Goal: Task Accomplishment & Management: Manage account settings

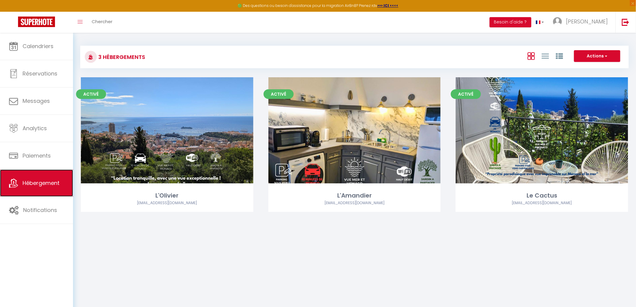
click at [47, 175] on link "Hébergement" at bounding box center [36, 183] width 73 height 27
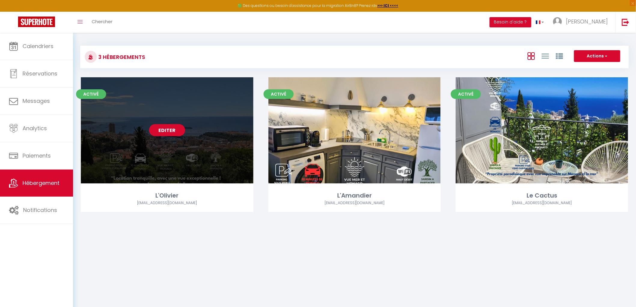
click at [167, 128] on link "Editer" at bounding box center [167, 130] width 36 height 12
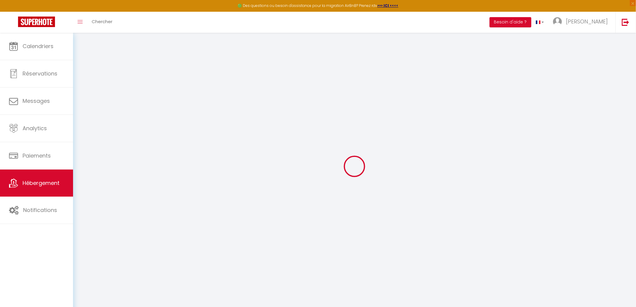
type input "L'Olivier"
type input "[PERSON_NAME]"
type input "838A Chemin de La Turbie - Le Mas d'[PERSON_NAME]"
type input "06240"
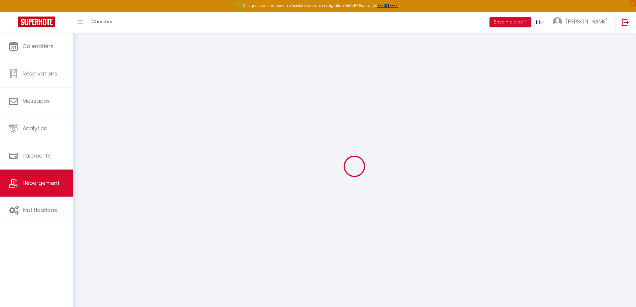
type input "Beausoleil"
type input "100"
type input "10"
type input "75"
type input "2.01"
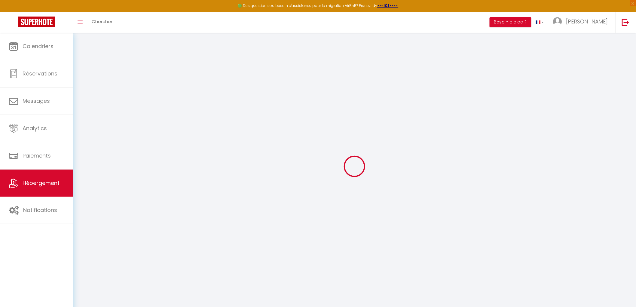
type input "500"
select select
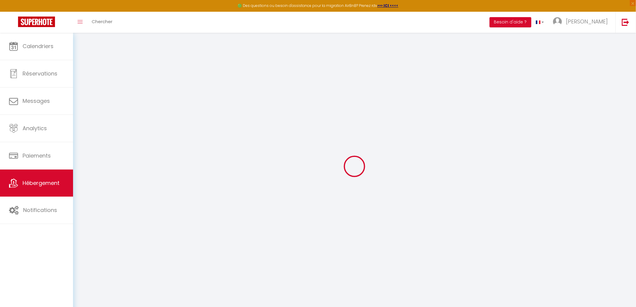
select select
type input "838a Chemin de La Turbie (supérieur) Le Mas d'[PERSON_NAME]"
type input "06240"
type input "Beausoleil"
type input "[EMAIL_ADDRESS][DOMAIN_NAME]"
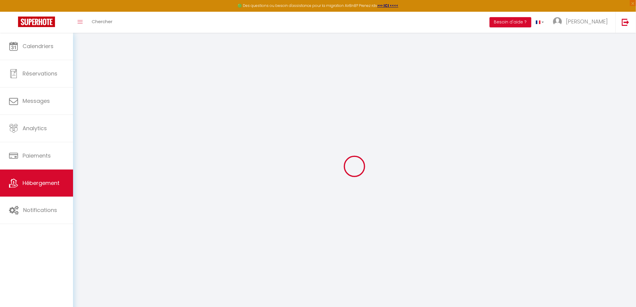
select select "16038"
checkbox input "false"
checkbox input "true"
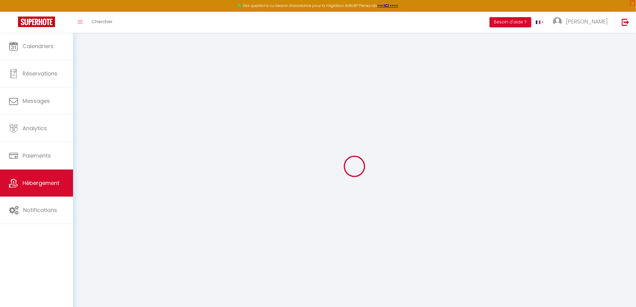
type input "0"
select select "52058"
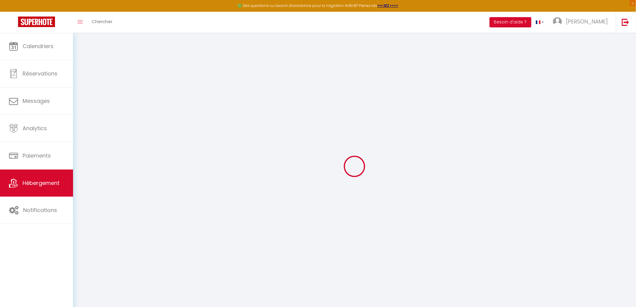
select select
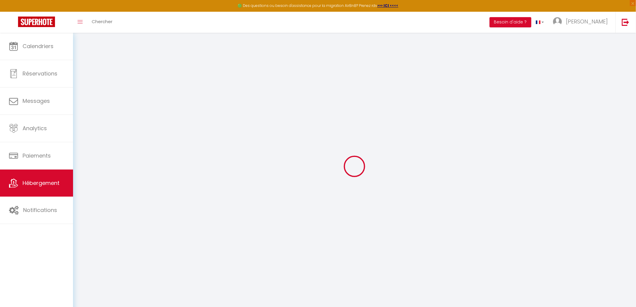
checkbox input "false"
checkbox input "true"
checkbox input "false"
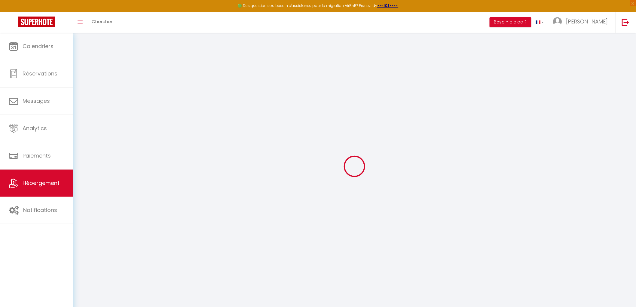
checkbox input "true"
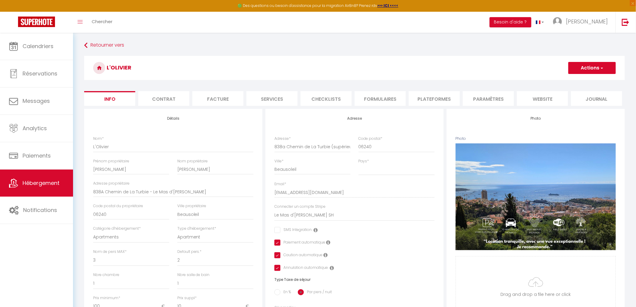
click at [163, 100] on li "Contrat" at bounding box center [163, 98] width 51 height 15
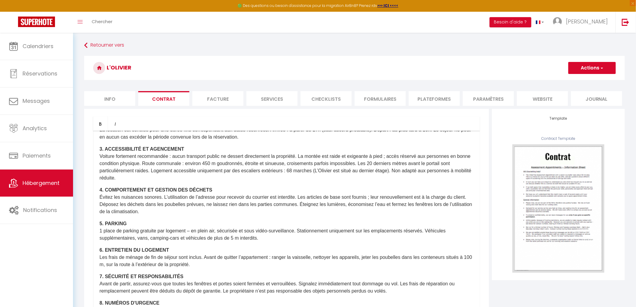
scroll to position [768, 0]
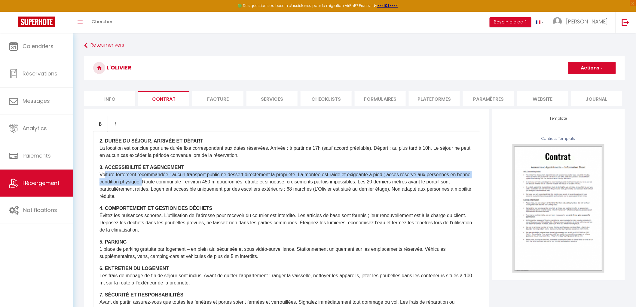
drag, startPoint x: 101, startPoint y: 173, endPoint x: 157, endPoint y: 182, distance: 56.7
click at [157, 182] on p "3. ACCESSIBILITÉ ET AGENCEMENT Voiture fortement recommandée : aucun transport …" at bounding box center [287, 182] width 374 height 36
click at [101, 175] on p "3. ACCESSIBILITÉ ET AGENCEMENT Voiture fortement recommandée : aucun transport …" at bounding box center [287, 182] width 374 height 36
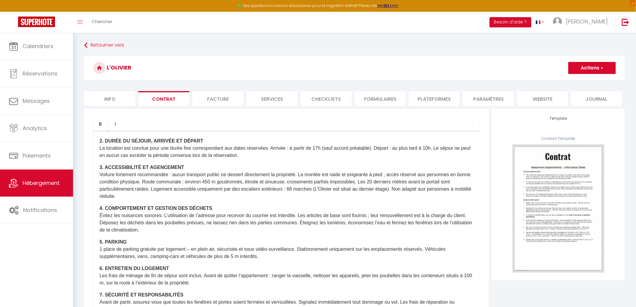
click at [98, 175] on div "CONTRAT DE LOCATION / LEASE AGREEMENT Il a été convenu entre les parties que le…" at bounding box center [286, 251] width 387 height 241
click at [418, 190] on p "3. ACCESSIBILITÉ ET AGENCEMENT Voiture fortement recommandée : aucun transport …" at bounding box center [287, 182] width 374 height 36
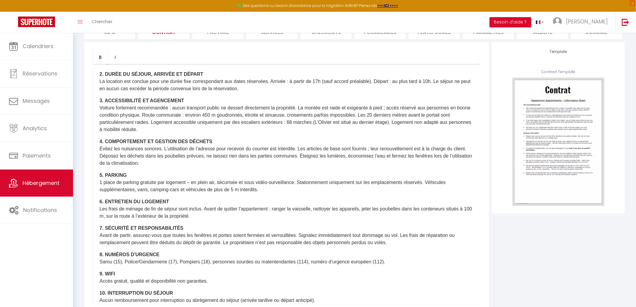
drag, startPoint x: 100, startPoint y: 106, endPoint x: 186, endPoint y: 129, distance: 88.9
click at [186, 129] on p "3. ACCESSIBILITÉ ET AGENCEMENT Voiture fortement recommandée : aucun transport …" at bounding box center [287, 115] width 374 height 36
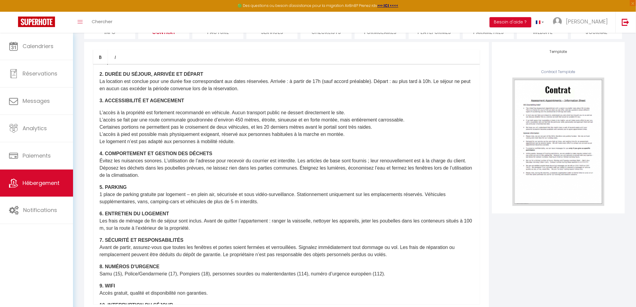
click at [100, 112] on p "L’accès à la propriété est fortement recommandé en véhicule. Aucun transport pu…" at bounding box center [287, 127] width 374 height 36
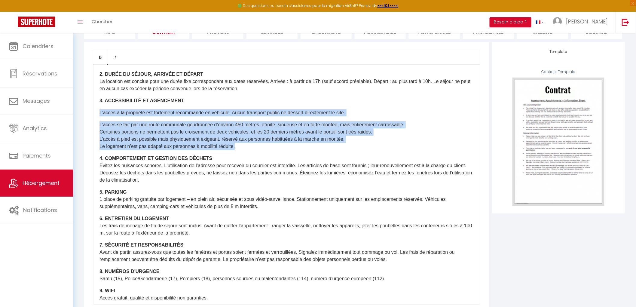
drag, startPoint x: 100, startPoint y: 112, endPoint x: 251, endPoint y: 144, distance: 155.2
click at [251, 144] on div "CONTRAT DE LOCATION / LEASE AGREEMENT Il a été convenu entre les parties que le…" at bounding box center [286, 184] width 387 height 241
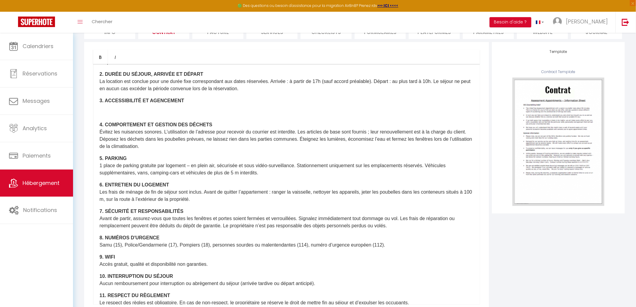
click at [100, 104] on div "CONTRAT DE LOCATION / LEASE AGREEMENT Il a été convenu entre les parties que le…" at bounding box center [286, 184] width 387 height 241
click at [99, 105] on div "CONTRAT DE LOCATION / LEASE AGREEMENT Il a été convenu entre les parties que le…" at bounding box center [286, 184] width 387 height 241
click at [179, 99] on p "3. ACCESSIBILITÉ ET AGENCEMENT" at bounding box center [287, 100] width 374 height 7
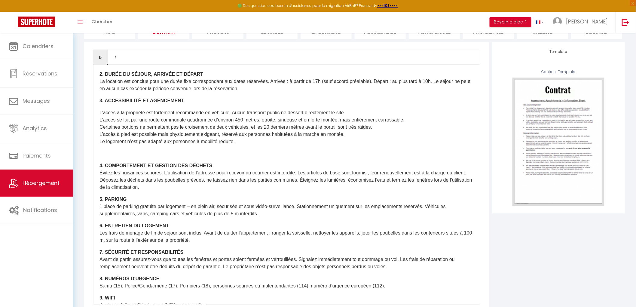
click at [100, 113] on p "L’accès à la propriété est fortement recommandé en véhicule. Aucun transport pu…" at bounding box center [287, 127] width 374 height 36
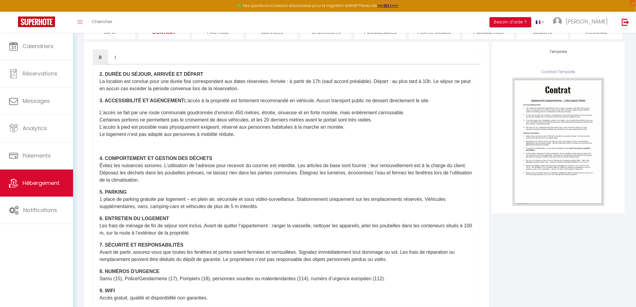
click at [98, 120] on div "CONTRAT DE LOCATION / LEASE AGREEMENT Il a été convenu entre les parties que le…" at bounding box center [286, 184] width 387 height 241
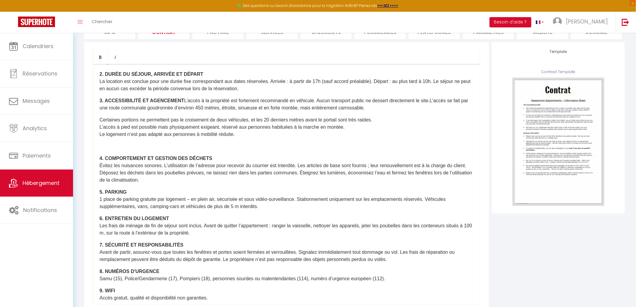
click at [94, 127] on div "CONTRAT DE LOCATION / LEASE AGREEMENT Il a été convenu entre les parties que le…" at bounding box center [286, 184] width 387 height 241
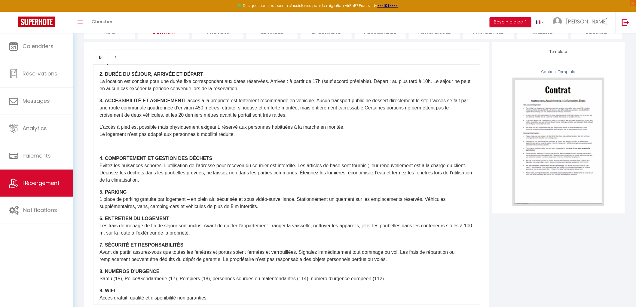
click at [100, 133] on p "L’accès à pied est possible mais physiquement exigeant, réservé aux personnes h…" at bounding box center [287, 131] width 374 height 14
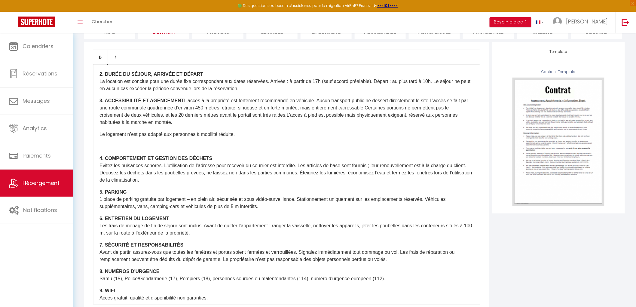
click at [353, 107] on p "3. ACCESSIBILITÉ ET AGENCEMENT L’accès à la propriété est fortement recommandé …" at bounding box center [287, 111] width 374 height 29
click at [323, 114] on p "3. ACCESSIBILITÉ ET AGENCEMENT L’accès à la propriété est fortement recommandé …" at bounding box center [287, 111] width 374 height 29
click at [248, 123] on p "3. ACCESSIBILITÉ ET AGENCEMENT L’accès à la propriété est fortement recommandé …" at bounding box center [287, 111] width 374 height 29
click at [99, 139] on div "CONTRAT DE LOCATION / LEASE AGREEMENT Il a été convenu entre les parties que le…" at bounding box center [286, 184] width 387 height 241
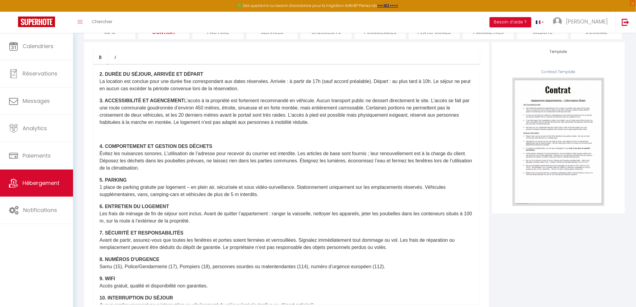
click at [99, 153] on div "CONTRAT DE LOCATION / LEASE AGREEMENT Il a été convenu entre les parties que le…" at bounding box center [286, 184] width 387 height 241
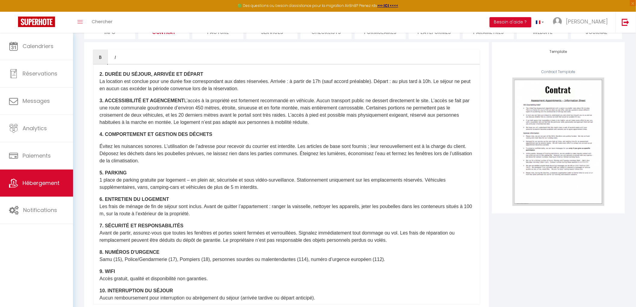
click at [98, 152] on div "CONTRAT DE LOCATION / LEASE AGREEMENT Il a été convenu entre les parties que le…" at bounding box center [286, 184] width 387 height 241
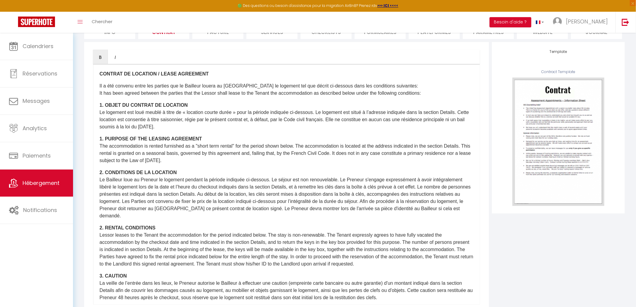
scroll to position [768, 0]
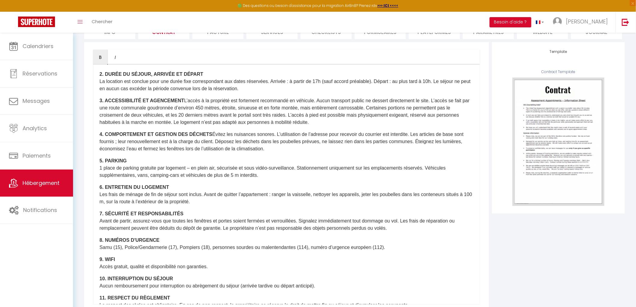
click at [98, 148] on div "CONTRAT DE LOCATION / LEASE AGREEMENT Il a été convenu entre les parties que le…" at bounding box center [286, 184] width 387 height 241
click at [103, 147] on p "4. COMPORTEMENT ET GESTION DES DÉCHETS Évitez les nuisances sonores. L’utilisat…" at bounding box center [287, 142] width 374 height 22
click at [456, 138] on p "4. COMPORTEMENT ET GESTION DES DÉCHETS Évitez les nuisances sonores. L’utilisat…" at bounding box center [287, 142] width 374 height 22
click at [106, 149] on p "4. COMPORTEMENT ET GESTION DES DÉCHETS Évitez les nuisances sonores. L’utilisat…" at bounding box center [287, 142] width 374 height 22
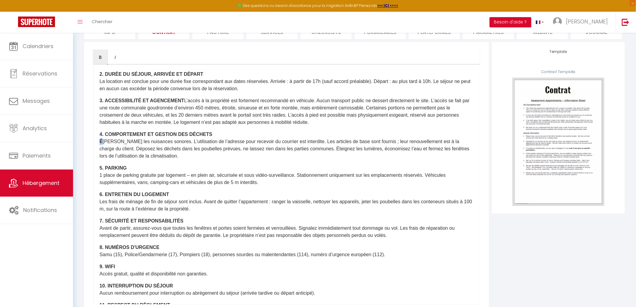
drag, startPoint x: 98, startPoint y: 149, endPoint x: 101, endPoint y: 148, distance: 3.1
click at [101, 148] on div "CONTRAT DE LOCATION / LEASE AGREEMENT Il a été convenu entre les parties que le…" at bounding box center [286, 184] width 387 height 241
click at [98, 55] on icon "Bold" at bounding box center [100, 57] width 5 height 5
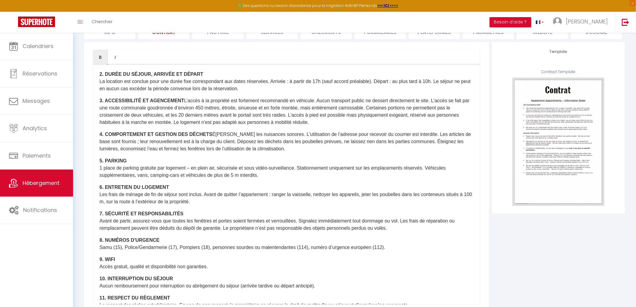
click at [212, 137] on strong "4. COMPORTEMENT ET GESTION DES DÉCHETS" at bounding box center [156, 134] width 113 height 5
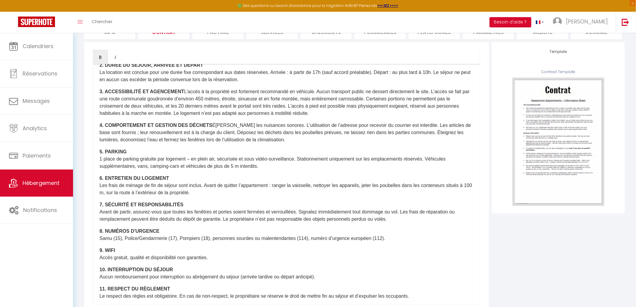
scroll to position [790, 0]
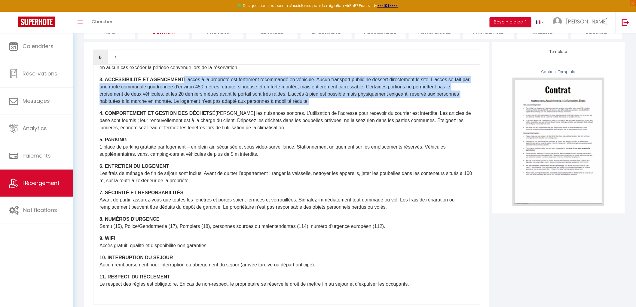
drag, startPoint x: 97, startPoint y: 85, endPoint x: 296, endPoint y: 107, distance: 200.4
click at [296, 107] on div "CONTRAT DE LOCATION / LEASE AGREEMENT Il a été convenu entre les parties que le…" at bounding box center [286, 184] width 387 height 241
copy p "L’accès à la propriété est fortement recommandé en véhicule. Aucun transport pu…"
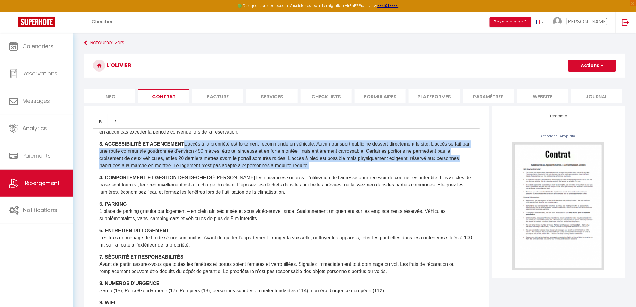
scroll to position [0, 0]
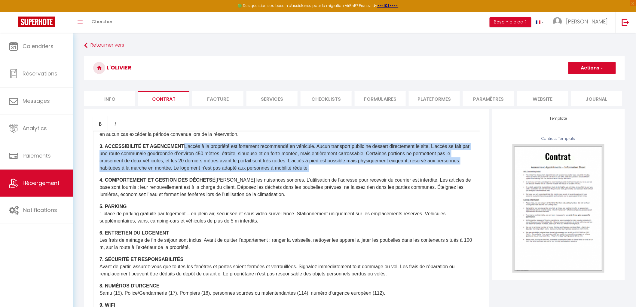
click at [597, 69] on button "Actions" at bounding box center [593, 68] width 48 height 12
click at [555, 82] on link "Enregistrer" at bounding box center [575, 81] width 82 height 8
click at [30, 188] on link "Hébergement" at bounding box center [36, 183] width 73 height 27
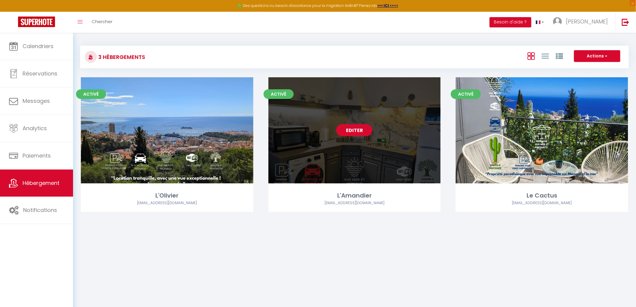
click at [357, 133] on link "Editer" at bounding box center [355, 130] width 36 height 12
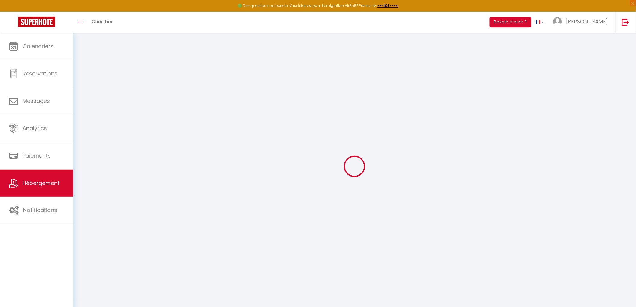
select select
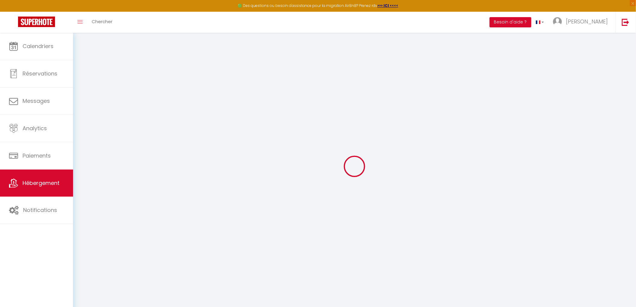
checkbox input "false"
checkbox input "true"
select select
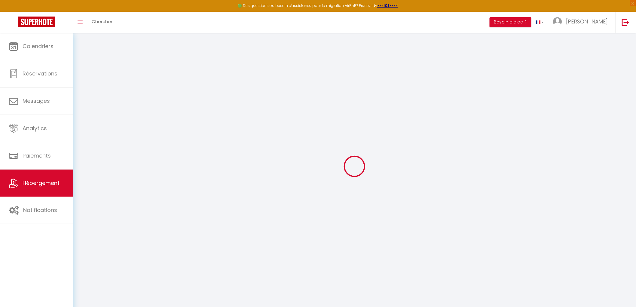
select select
checkbox input "false"
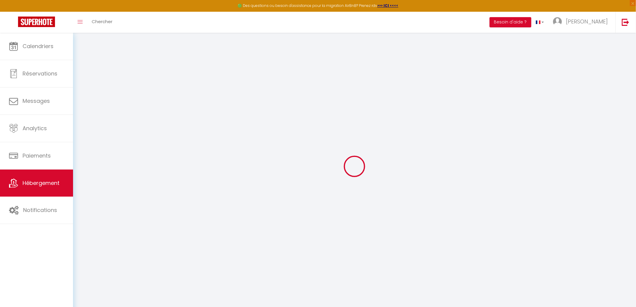
checkbox input "true"
checkbox input "false"
checkbox input "true"
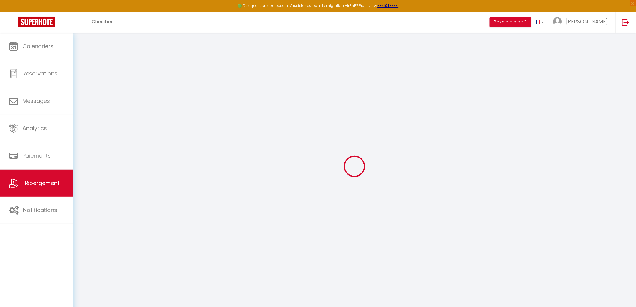
checkbox input "true"
select select "17:00"
select select "23:45"
select select "10:00"
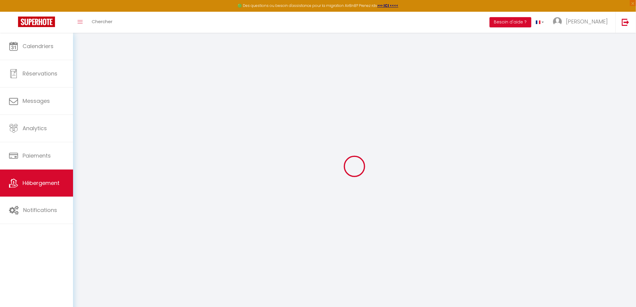
select select "30"
select select "60"
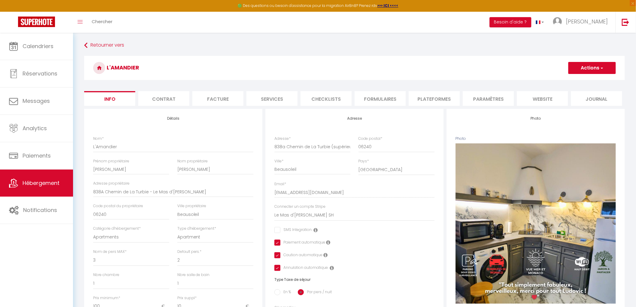
checkbox input "false"
checkbox input "true"
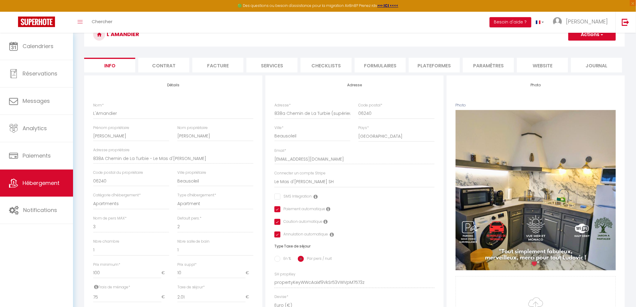
click at [223, 66] on li "Facture" at bounding box center [218, 65] width 51 height 15
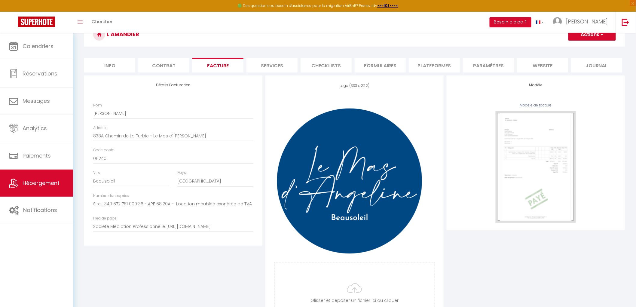
click at [270, 66] on li "Services" at bounding box center [272, 65] width 51 height 15
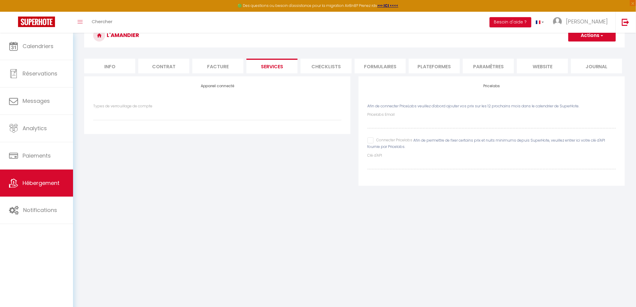
select select
click at [171, 67] on li "Contrat" at bounding box center [163, 66] width 51 height 15
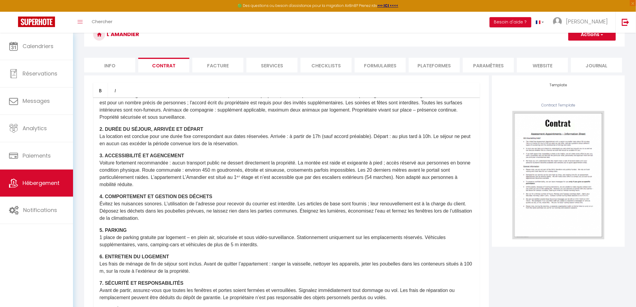
scroll to position [780, 0]
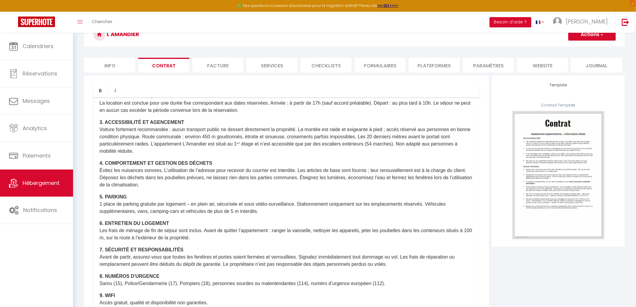
drag, startPoint x: 100, startPoint y: 130, endPoint x: 188, endPoint y: 149, distance: 90.2
click at [188, 149] on p "3. ACCESSIBILITÉ ET AGENCEMENT Voiture fortement recommandée : aucun transport …" at bounding box center [287, 137] width 374 height 36
click at [605, 36] on button "Actions" at bounding box center [593, 35] width 48 height 12
click at [562, 47] on link "Enregistrer" at bounding box center [575, 48] width 82 height 8
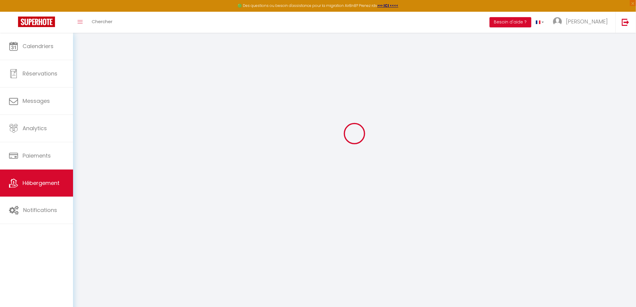
scroll to position [32, 0]
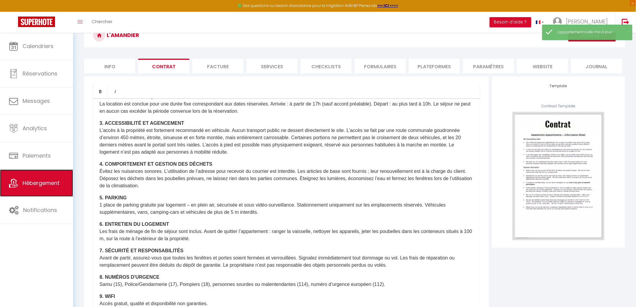
click at [33, 180] on span "Hébergement" at bounding box center [41, 183] width 37 height 8
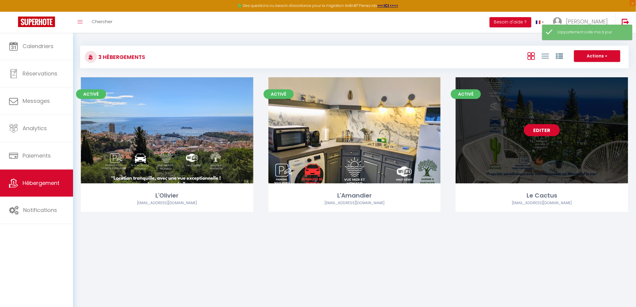
click at [551, 133] on link "Editer" at bounding box center [542, 130] width 36 height 12
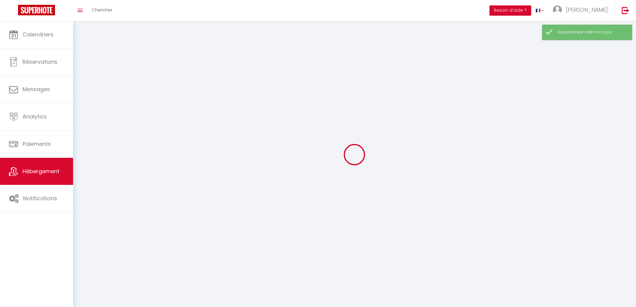
select select
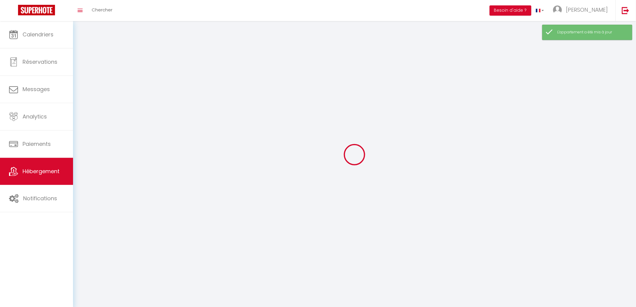
select select "1"
select select
checkbox input "false"
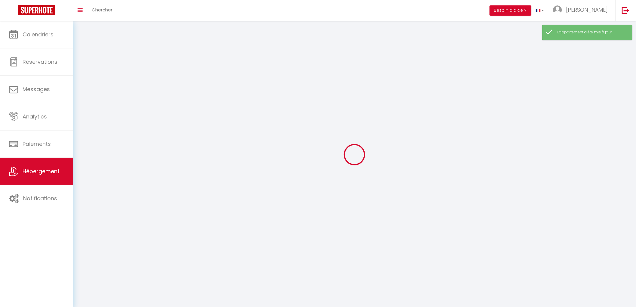
checkbox input "false"
select select "28"
select select
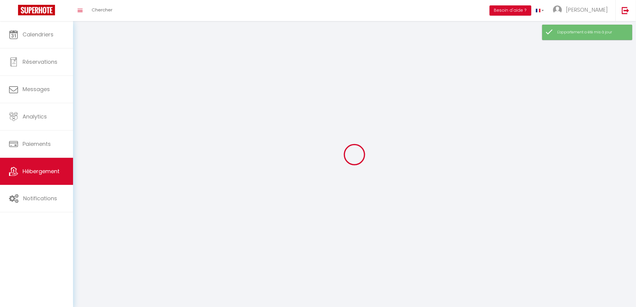
select select
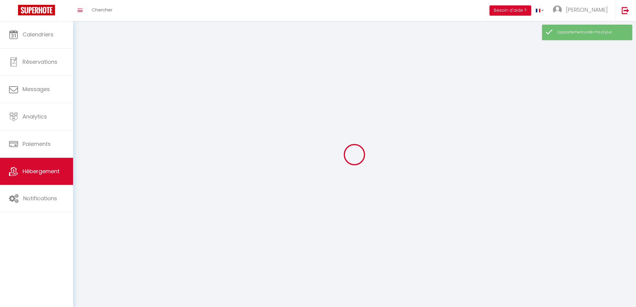
checkbox input "false"
select select
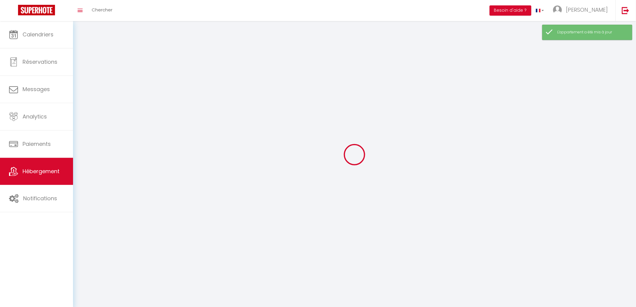
select select
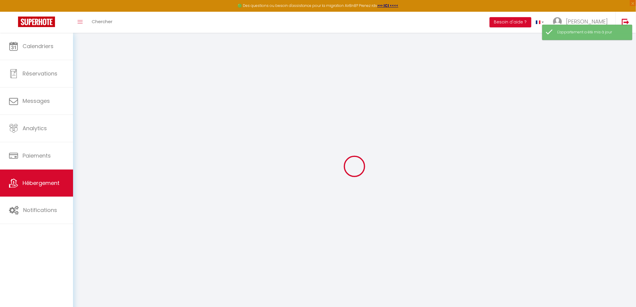
select select
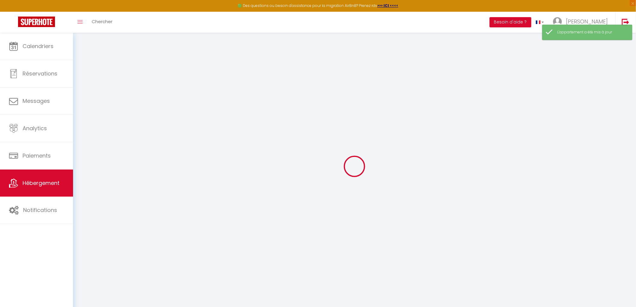
select select
checkbox input "false"
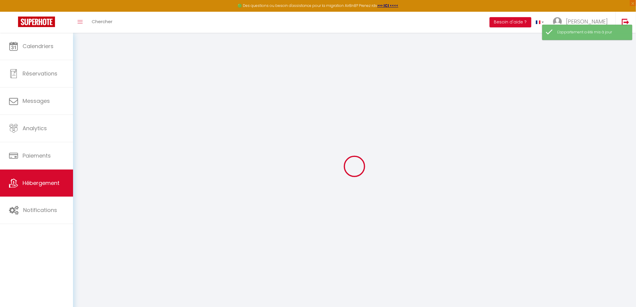
select select
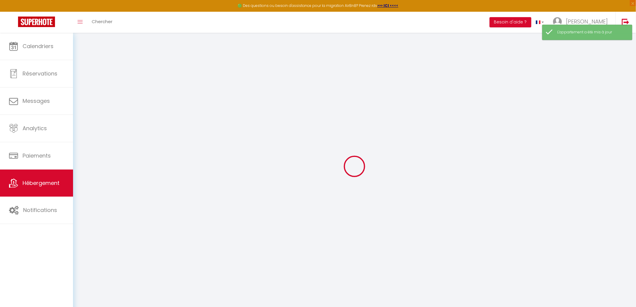
select select
checkbox input "false"
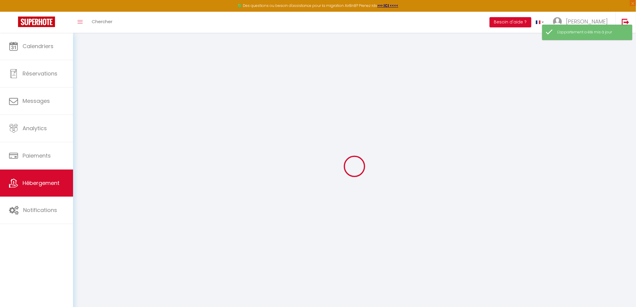
checkbox input "false"
select select
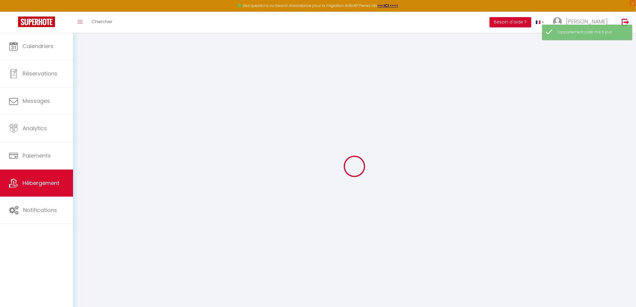
select select
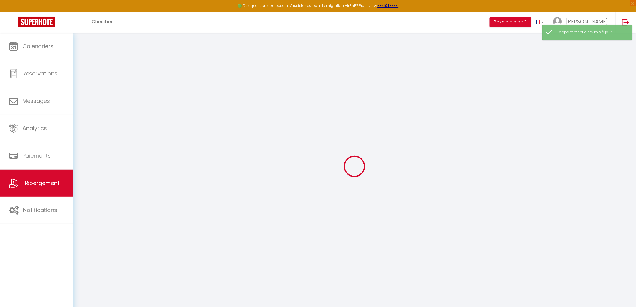
checkbox input "false"
select select
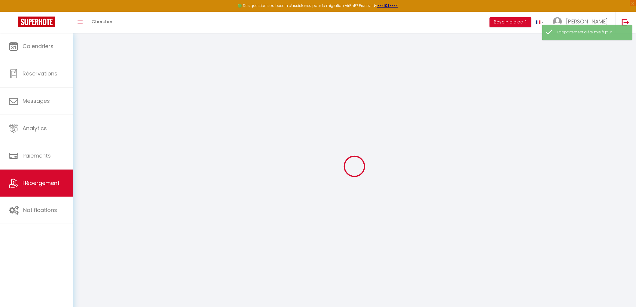
select select
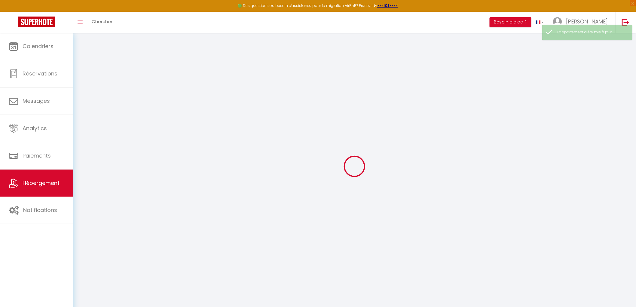
select select
checkbox input "false"
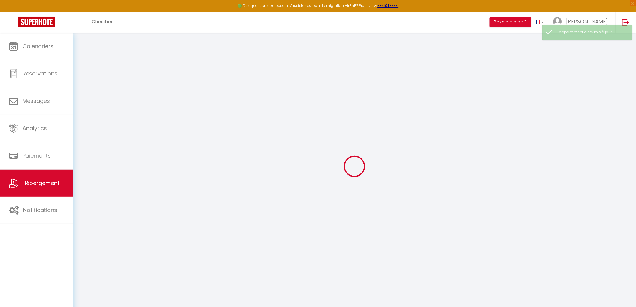
checkbox input "false"
select select
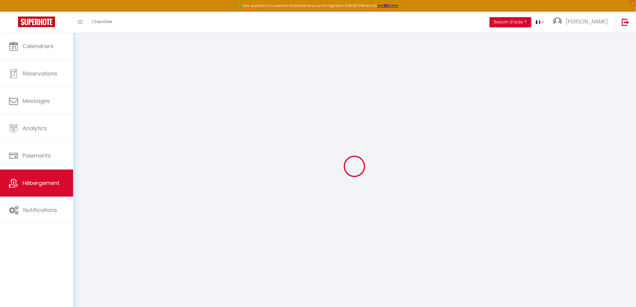
select select
checkbox input "false"
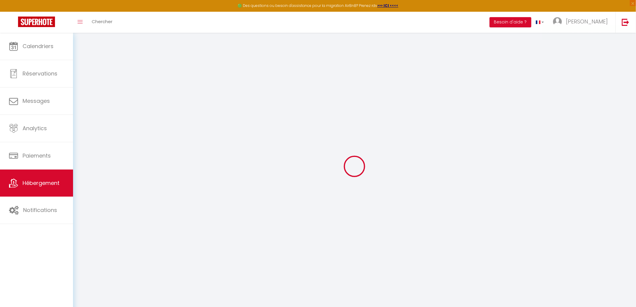
checkbox input "false"
select select
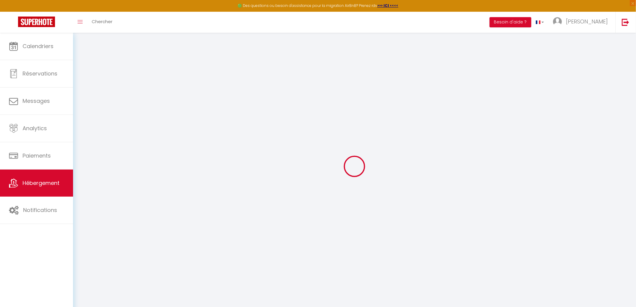
type input "Le Cactus"
type input "[PERSON_NAME]"
type input "838A Chemin de La Turbie - Le Mas d'[PERSON_NAME]"
type input "06240"
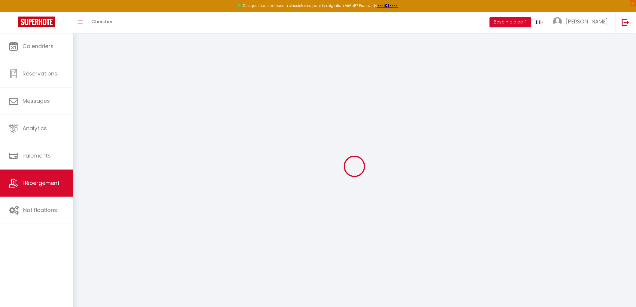
type input "Beausoleil"
type input "100"
type input "10"
type input "75"
type input "2.01"
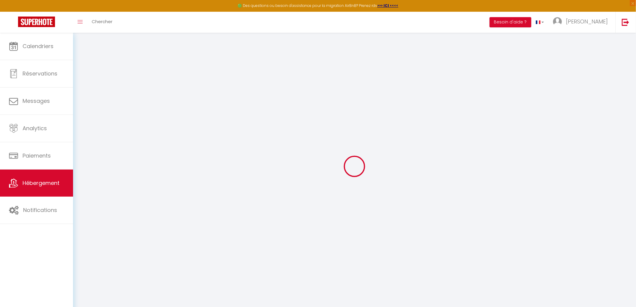
type input "500"
select select
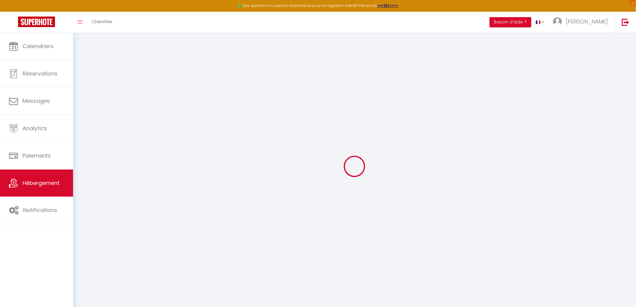
select select
type input "838A Chemin de La Turbie - Le Mas d'[PERSON_NAME]"
type input "06240"
type input "Beausoleil"
type input "[EMAIL_ADDRESS][DOMAIN_NAME]"
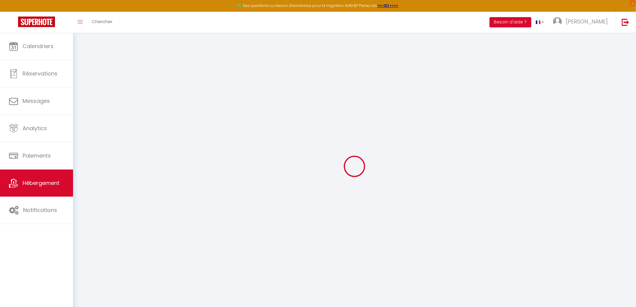
select select "16038"
checkbox input "false"
checkbox input "true"
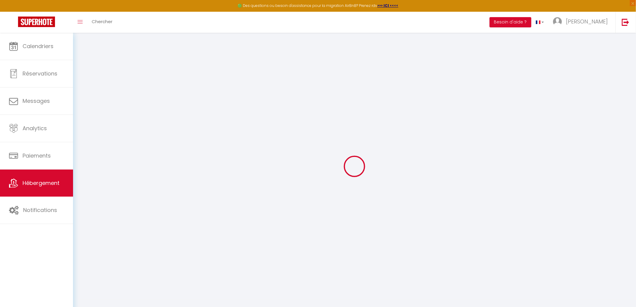
type input "0.02"
type input "0"
checkbox input "false"
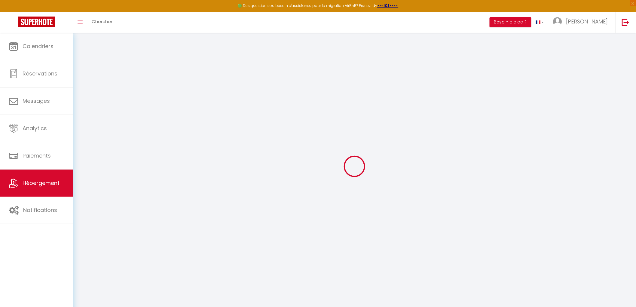
checkbox input "true"
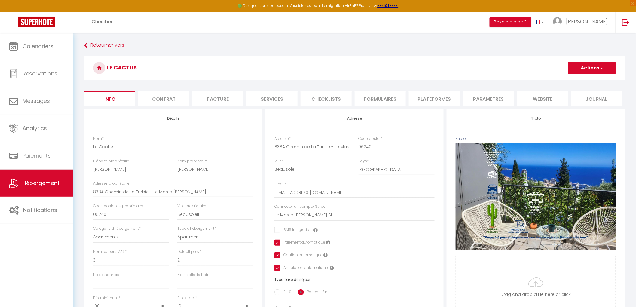
click at [165, 100] on li "Contrat" at bounding box center [163, 98] width 51 height 15
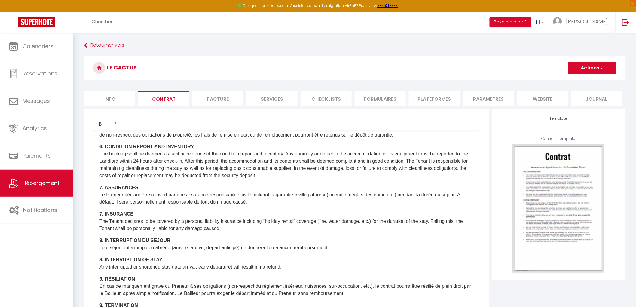
scroll to position [635, 0]
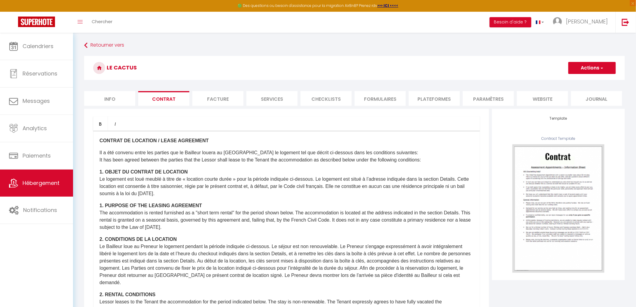
scroll to position [802, 0]
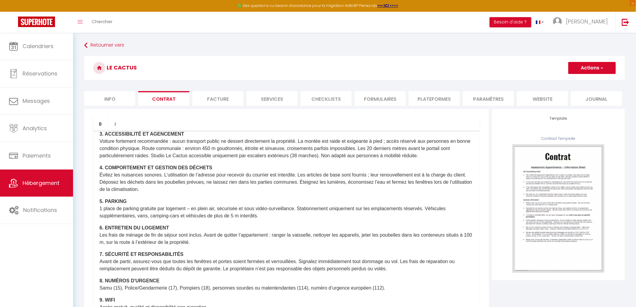
drag, startPoint x: 99, startPoint y: 140, endPoint x: 436, endPoint y: 158, distance: 337.9
click at [436, 158] on div "CONTRAT DE LOCATION / LEASE AGREEMENT Il a été convenu entre les parties que le…" at bounding box center [286, 251] width 387 height 241
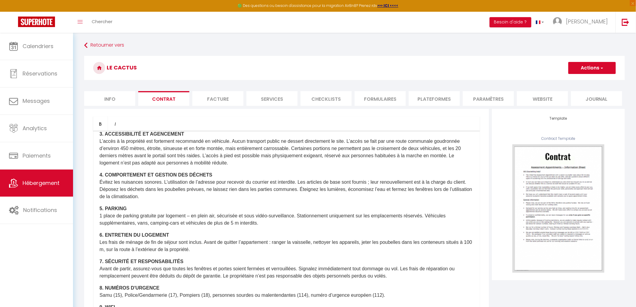
click at [600, 68] on span "button" at bounding box center [602, 68] width 4 height 6
click at [558, 81] on link "Enregistrer" at bounding box center [575, 81] width 82 height 8
click at [601, 67] on span "button" at bounding box center [602, 68] width 4 height 6
click at [545, 80] on link "Enregistrer" at bounding box center [575, 81] width 82 height 8
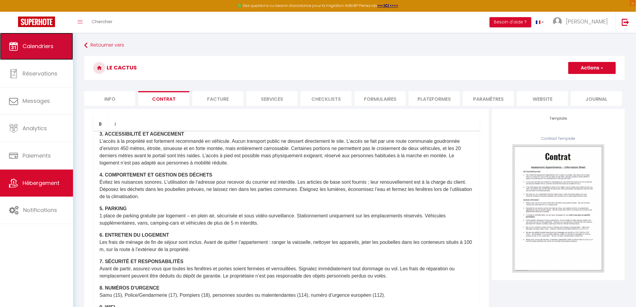
click at [37, 55] on link "Calendriers" at bounding box center [36, 46] width 73 height 27
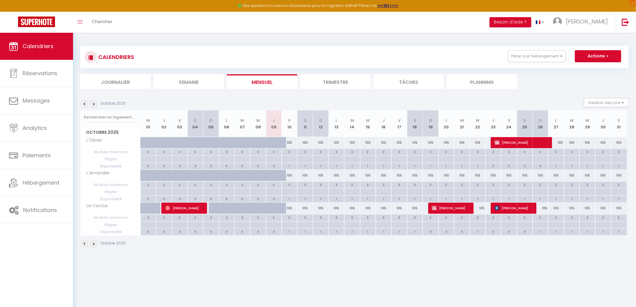
click at [85, 104] on img at bounding box center [84, 104] width 7 height 7
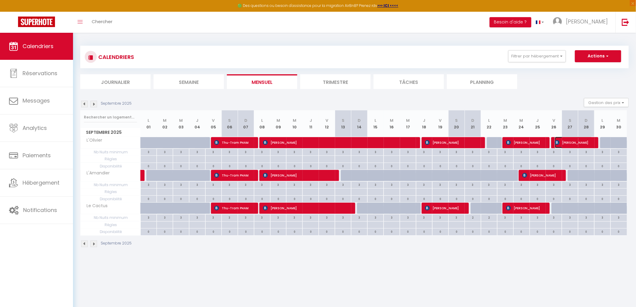
click at [581, 145] on span "Elena Jovell" at bounding box center [574, 142] width 38 height 11
select select "OK"
select select "0"
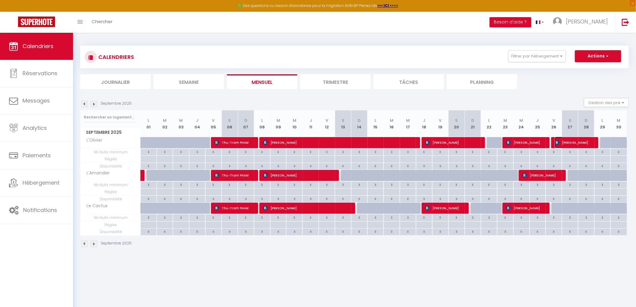
select select "1"
select select
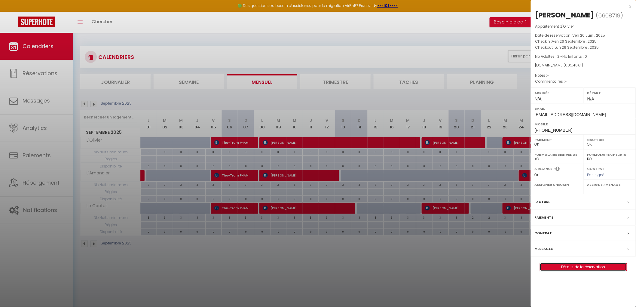
click at [576, 268] on link "Détails de la réservation" at bounding box center [584, 267] width 87 height 8
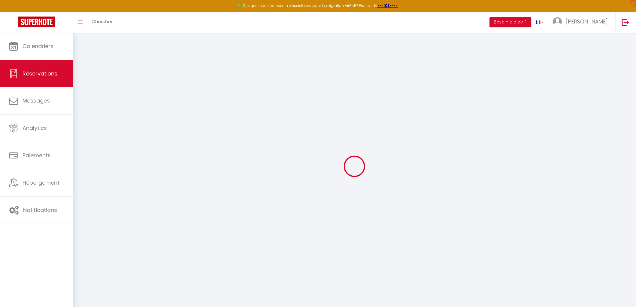
select select
checkbox input "false"
select select
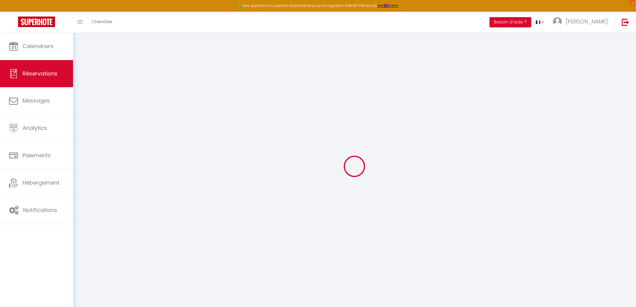
checkbox input "false"
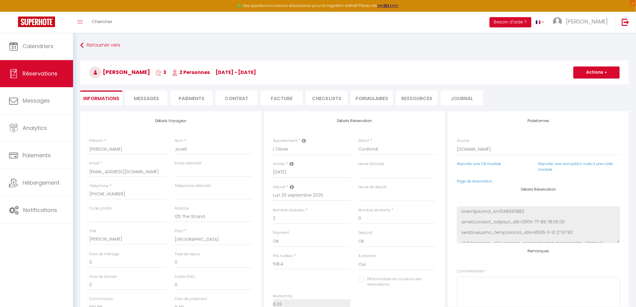
select select
checkbox input "false"
type input "75"
type input "12.06"
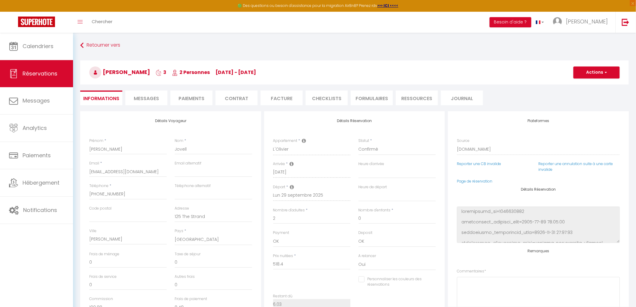
select select
checkbox input "false"
select select
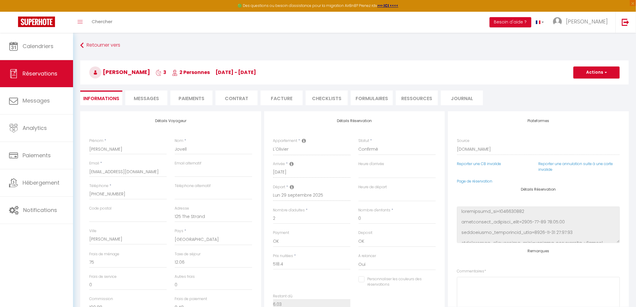
click at [283, 99] on li "Facture" at bounding box center [282, 98] width 42 height 15
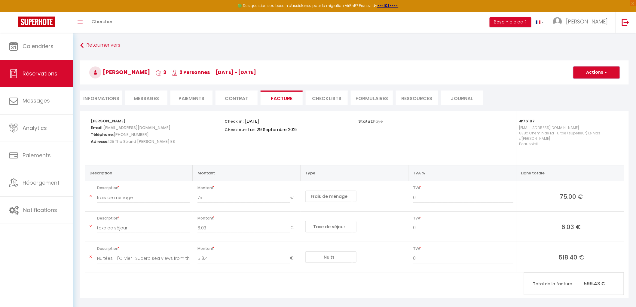
click at [596, 76] on button "Actions" at bounding box center [597, 72] width 46 height 12
click at [587, 94] on link "Aperçu et éditer" at bounding box center [592, 94] width 51 height 8
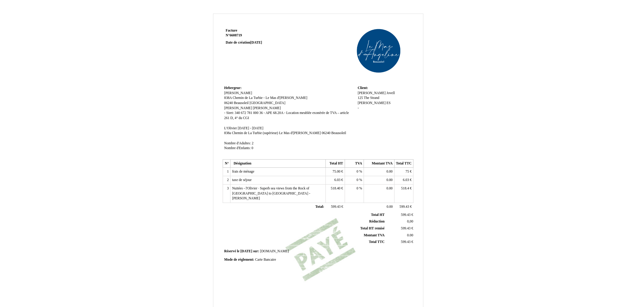
click at [244, 35] on strong "N° 6608719 6608719" at bounding box center [262, 35] width 72 height 5
click at [237, 34] on span "6608719" at bounding box center [236, 35] width 12 height 4
click at [250, 38] on input "6608" at bounding box center [261, 41] width 71 height 6
type input "6608680"
click at [262, 47] on span "[DATE]" at bounding box center [257, 49] width 12 height 4
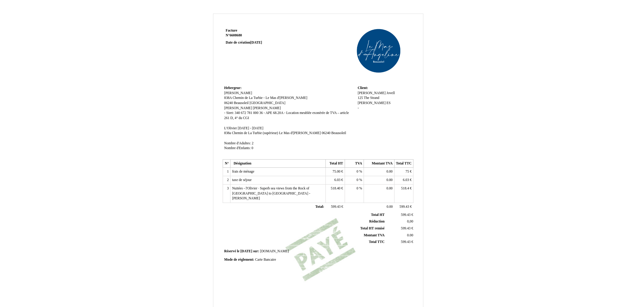
click at [262, 42] on span "30 August 2025" at bounding box center [257, 43] width 12 height 4
click at [262, 41] on span "30 August 2025" at bounding box center [257, 43] width 12 height 4
click at [262, 42] on span "30 August 2025" at bounding box center [257, 43] width 12 height 4
click at [252, 42] on span "30 August 2025" at bounding box center [257, 43] width 12 height 4
drag, startPoint x: 252, startPoint y: 42, endPoint x: 276, endPoint y: 42, distance: 24.1
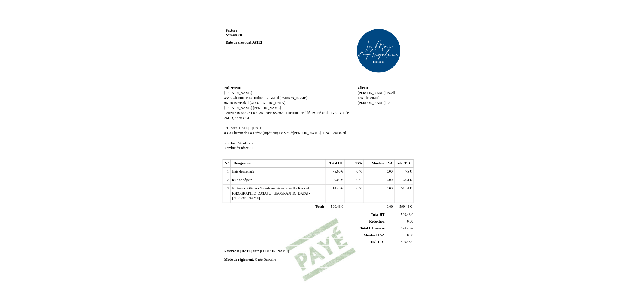
click at [276, 42] on p "Facture Facture N° 6608680 6608680 Date de création 30 August 2025" at bounding box center [262, 36] width 72 height 17
click at [262, 42] on span "30 August 2025" at bounding box center [257, 43] width 12 height 4
click at [235, 43] on strong "Date de création 30 August 2025" at bounding box center [244, 43] width 36 height 4
click at [262, 42] on span "30 August 2025" at bounding box center [257, 43] width 12 height 4
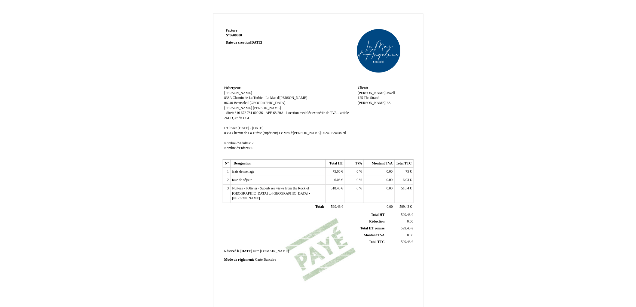
click at [262, 43] on span "30 August 2025" at bounding box center [257, 43] width 12 height 4
click at [262, 44] on span "30 August 2025" at bounding box center [257, 43] width 12 height 4
click at [232, 44] on strong "Date de création 30 August 2025" at bounding box center [244, 43] width 36 height 4
drag, startPoint x: 235, startPoint y: 43, endPoint x: 275, endPoint y: 43, distance: 40.0
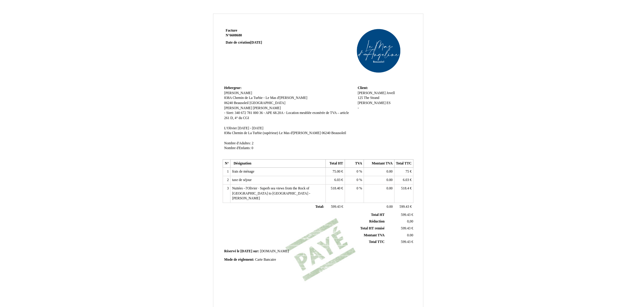
click at [275, 43] on p "Facture Facture N° 6608680 6608680 Date de création 30 August 2025" at bounding box center [262, 36] width 72 height 17
click at [262, 43] on span "30 August 2025" at bounding box center [257, 43] width 12 height 4
click at [262, 42] on span "30 August 2025" at bounding box center [257, 43] width 12 height 4
drag, startPoint x: 263, startPoint y: 42, endPoint x: 250, endPoint y: 51, distance: 15.6
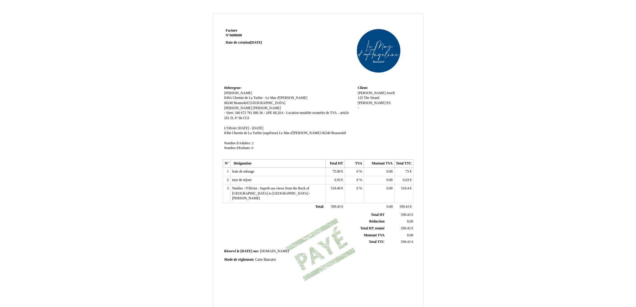
click at [250, 51] on p at bounding box center [262, 49] width 72 height 5
click at [262, 43] on span "30 August 2025" at bounding box center [257, 43] width 12 height 4
click at [262, 42] on span "30 August 2025" at bounding box center [257, 43] width 12 height 4
drag, startPoint x: 266, startPoint y: 42, endPoint x: 237, endPoint y: 42, distance: 29.5
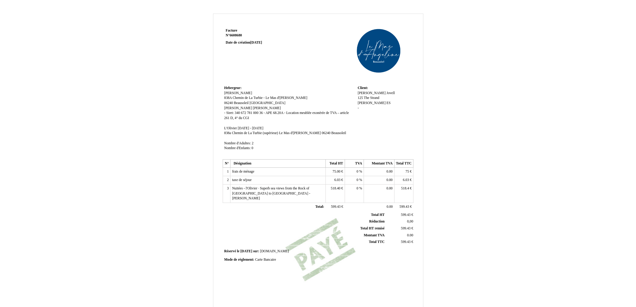
click at [237, 42] on strong "Date de création 30 August 2025" at bounding box center [244, 43] width 36 height 4
click at [500, 102] on div "Facture Facture N° 6608680 6608680 Date de création 30 August 2025 Hebergeur: H…" at bounding box center [318, 186] width 636 height 356
click at [245, 42] on strong "Date de création 30 August 2025" at bounding box center [244, 43] width 36 height 4
click at [262, 42] on span "30 August 2025" at bounding box center [257, 43] width 12 height 4
click at [279, 42] on p "Facture Facture N° 6608680 6608680 Date de création 30 August 2025" at bounding box center [262, 36] width 72 height 17
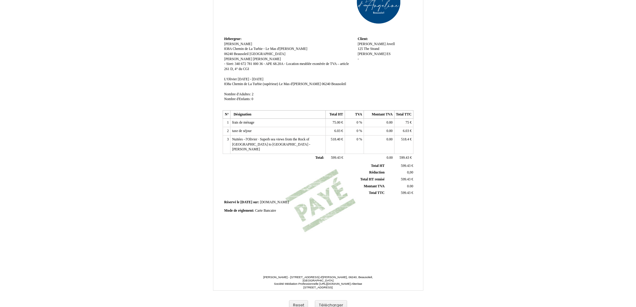
scroll to position [56, 0]
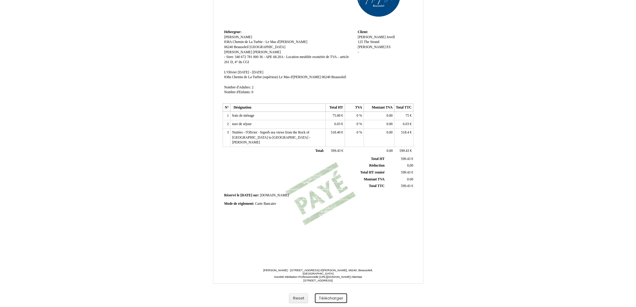
click at [330, 297] on button "Télécharger" at bounding box center [331, 299] width 32 height 10
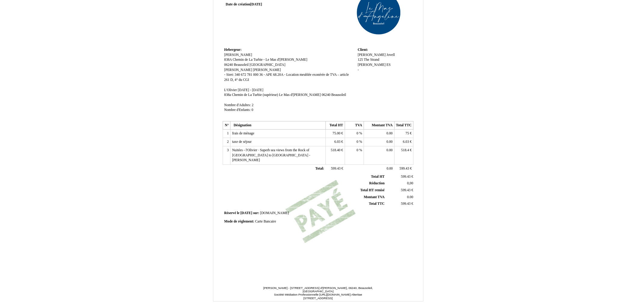
scroll to position [0, 0]
